Goal: Task Accomplishment & Management: Use online tool/utility

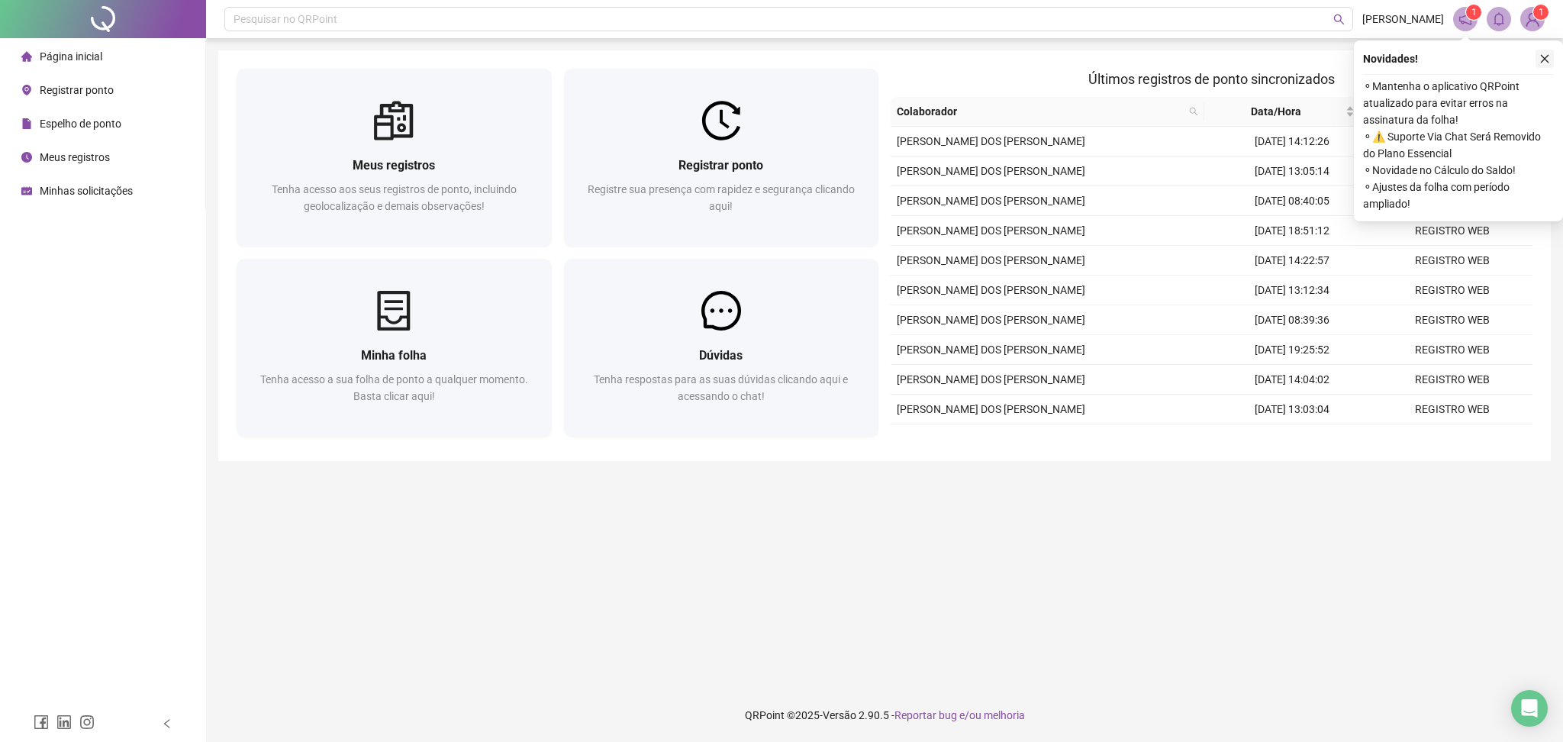
click at [1544, 56] on icon "close" at bounding box center [1545, 58] width 11 height 11
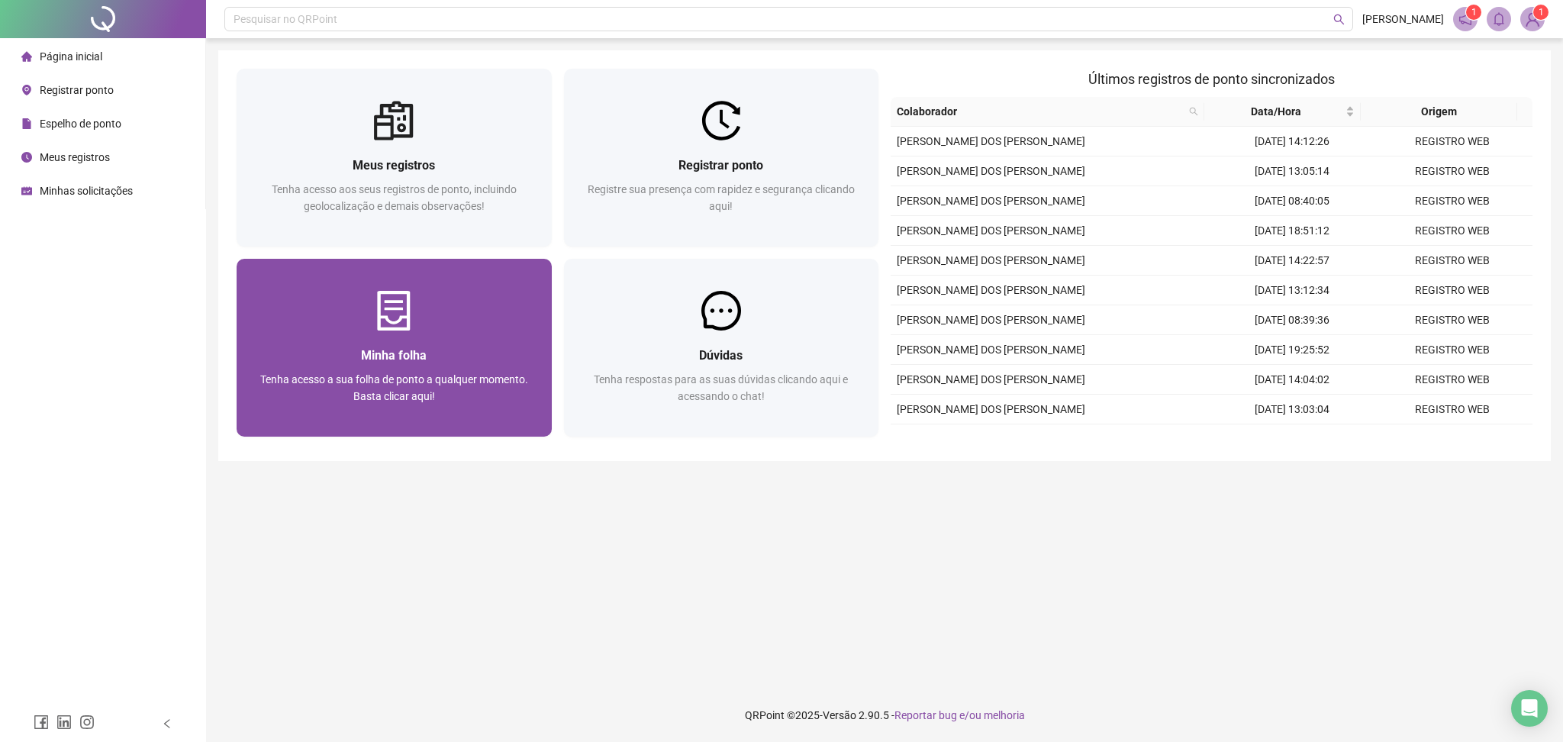
click at [405, 301] on img at bounding box center [394, 311] width 40 height 40
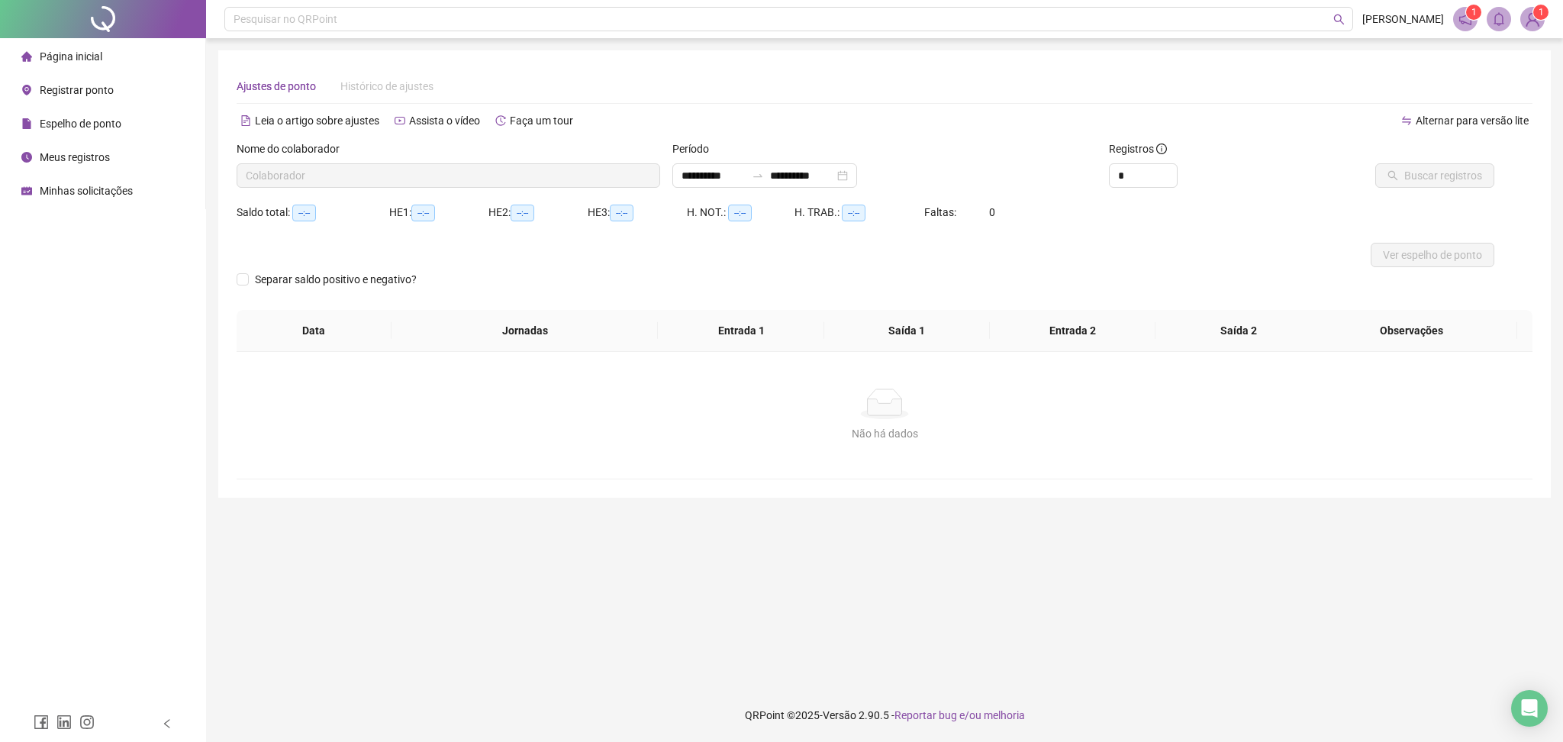
type input "**********"
click at [1395, 250] on span "Ver espelho de ponto" at bounding box center [1432, 255] width 99 height 17
click at [78, 56] on span "Página inicial" at bounding box center [71, 56] width 63 height 12
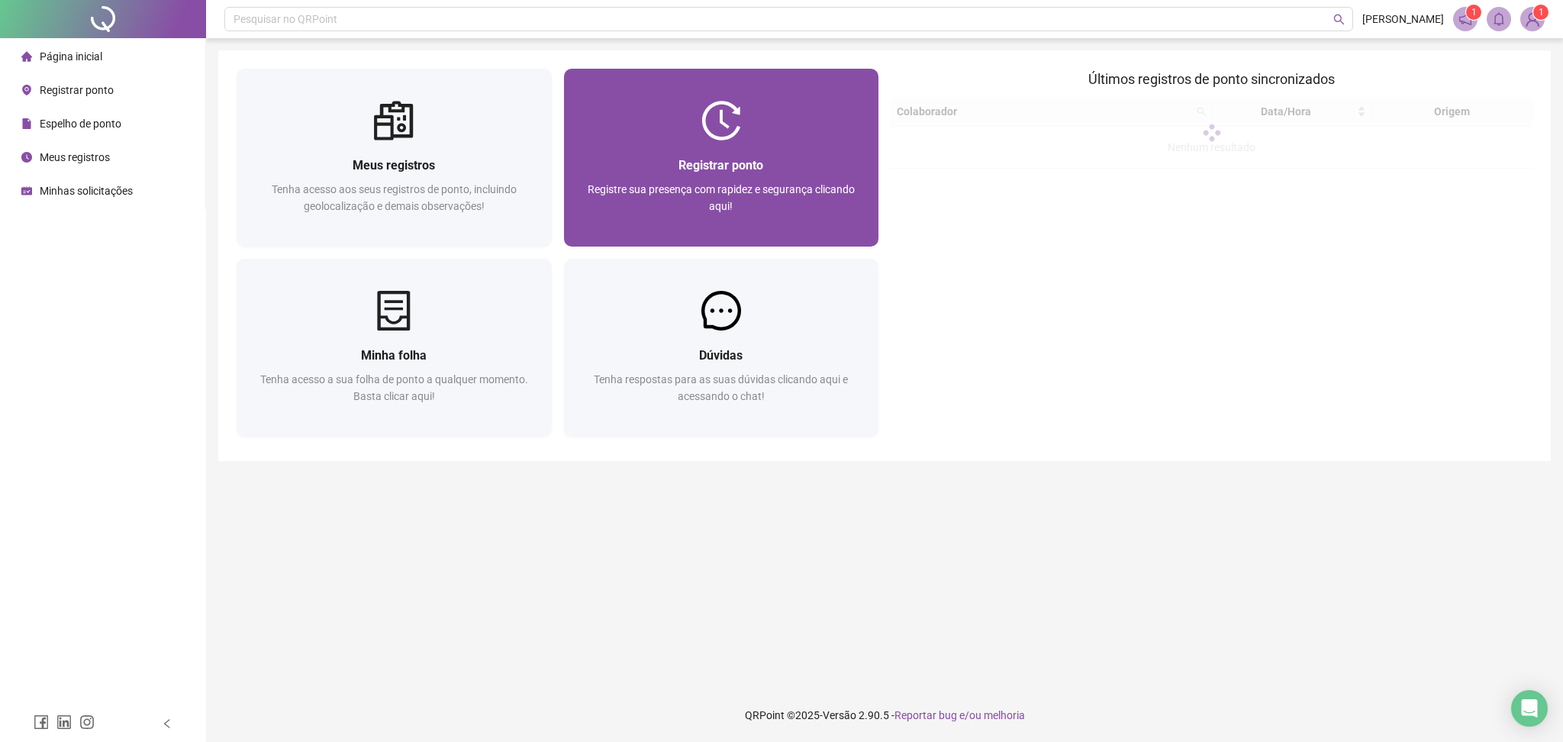
click at [685, 136] on div at bounding box center [721, 121] width 315 height 40
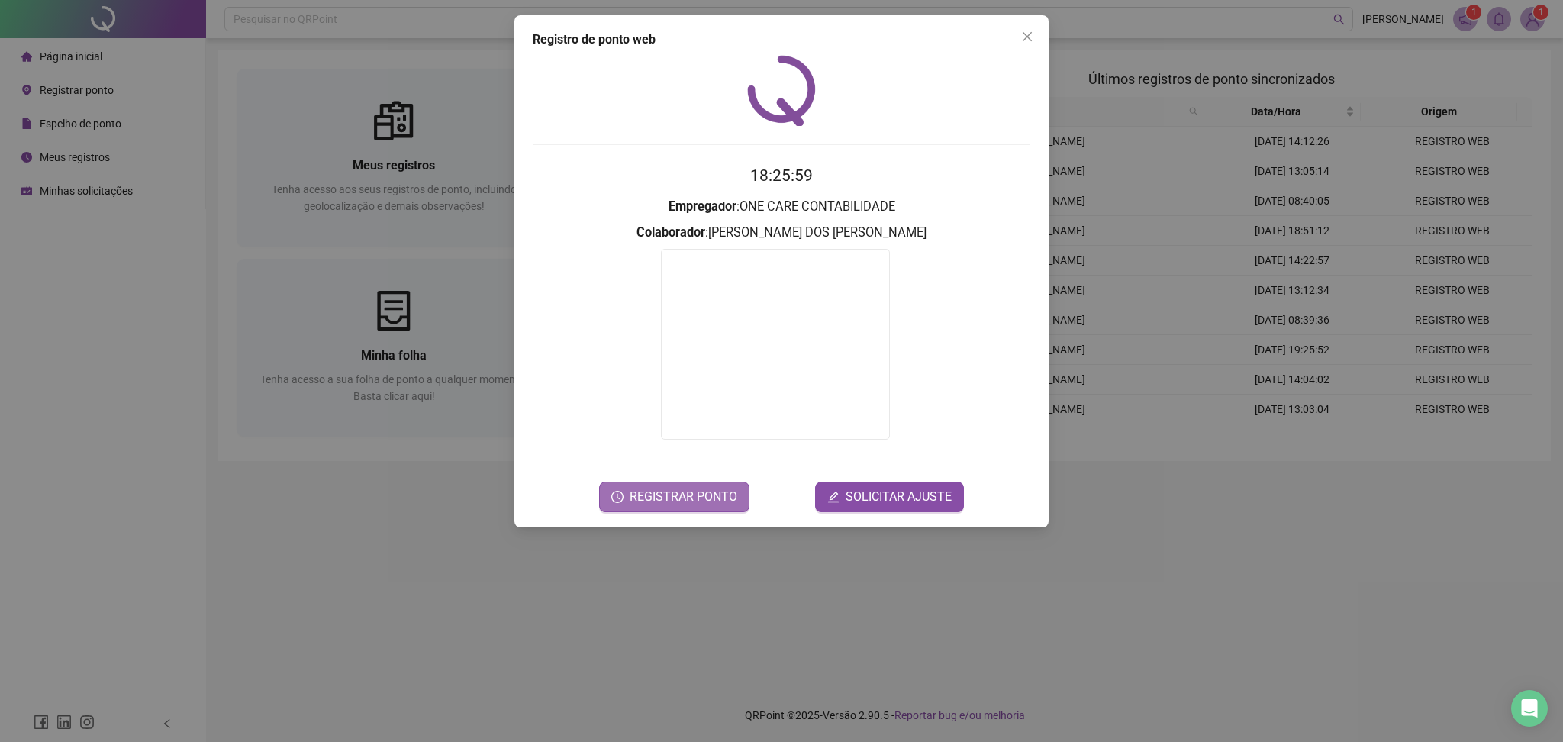
click at [708, 493] on span "REGISTRAR PONTO" at bounding box center [684, 497] width 108 height 18
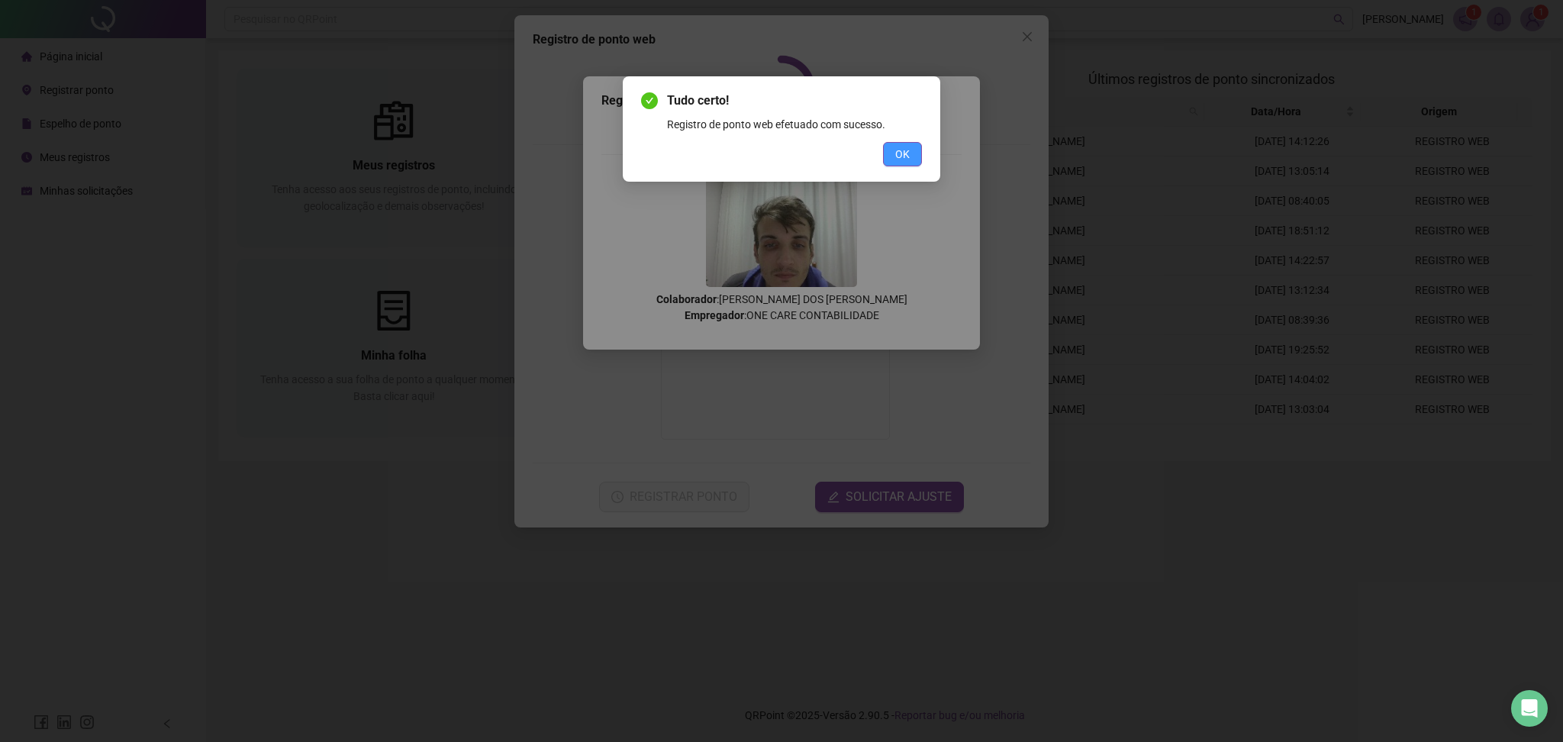
click at [905, 148] on span "OK" at bounding box center [902, 154] width 15 height 17
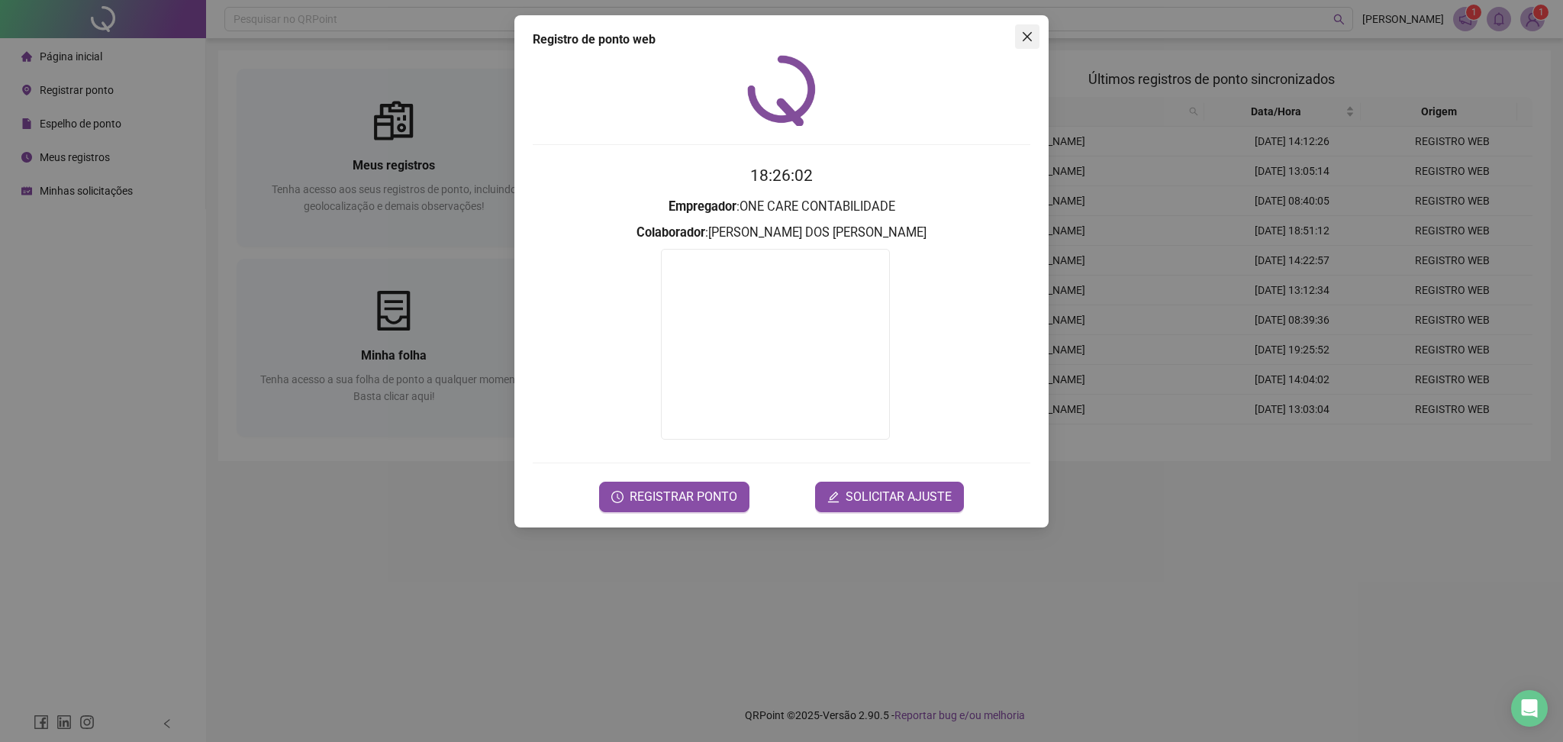
click at [1030, 32] on icon "close" at bounding box center [1027, 36] width 9 height 9
